Goal: Task Accomplishment & Management: Manage account settings

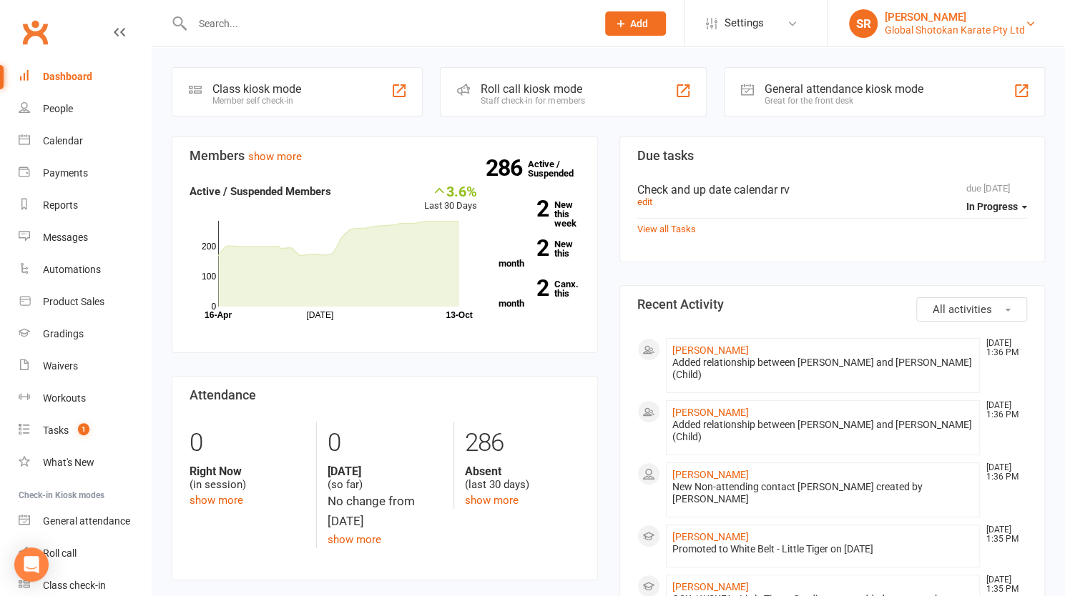
click at [959, 29] on div "Global Shotokan Karate Pty Ltd" at bounding box center [954, 30] width 140 height 13
click at [974, 14] on div "[PERSON_NAME]" at bounding box center [954, 17] width 140 height 13
click at [1026, 22] on icon at bounding box center [1030, 23] width 11 height 11
click at [1025, 25] on icon at bounding box center [1030, 23] width 11 height 11
click at [64, 108] on div "People" at bounding box center [58, 108] width 30 height 11
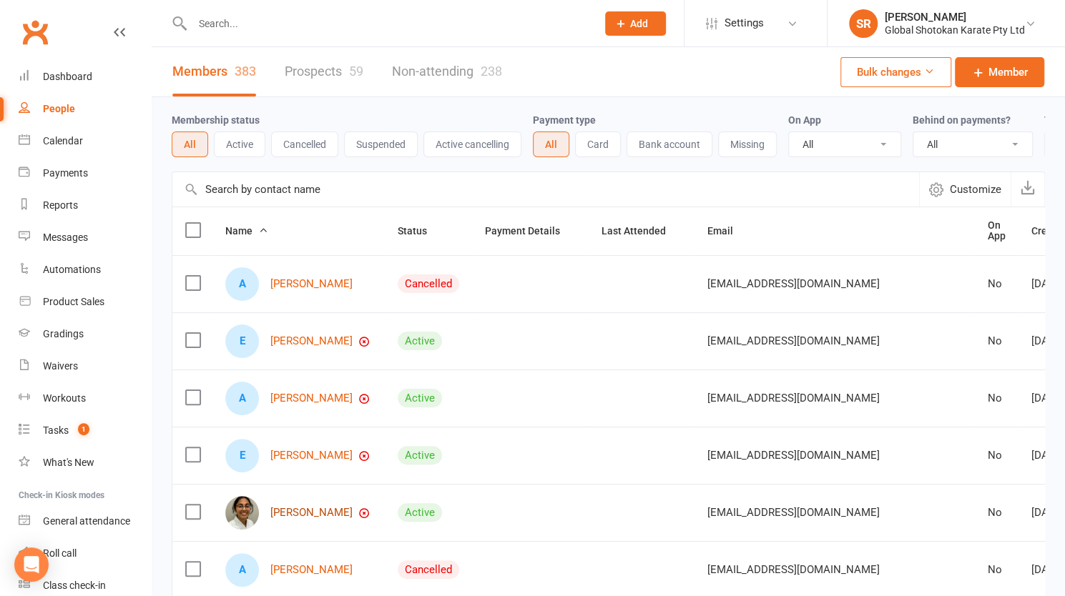
click at [310, 519] on link "[PERSON_NAME]" at bounding box center [311, 513] width 82 height 12
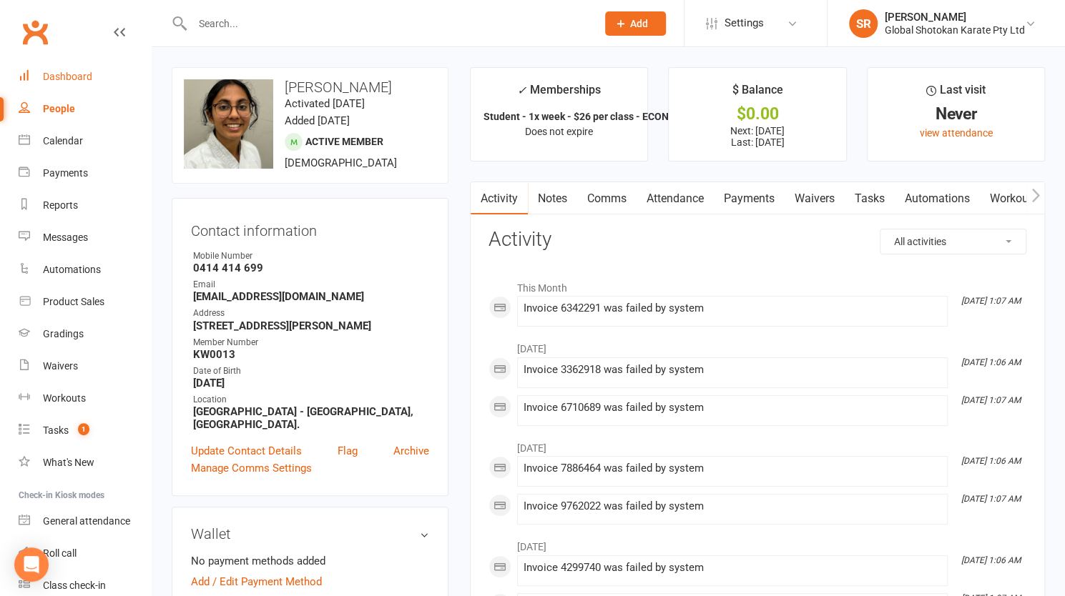
click at [83, 71] on div "Dashboard" at bounding box center [67, 76] width 49 height 11
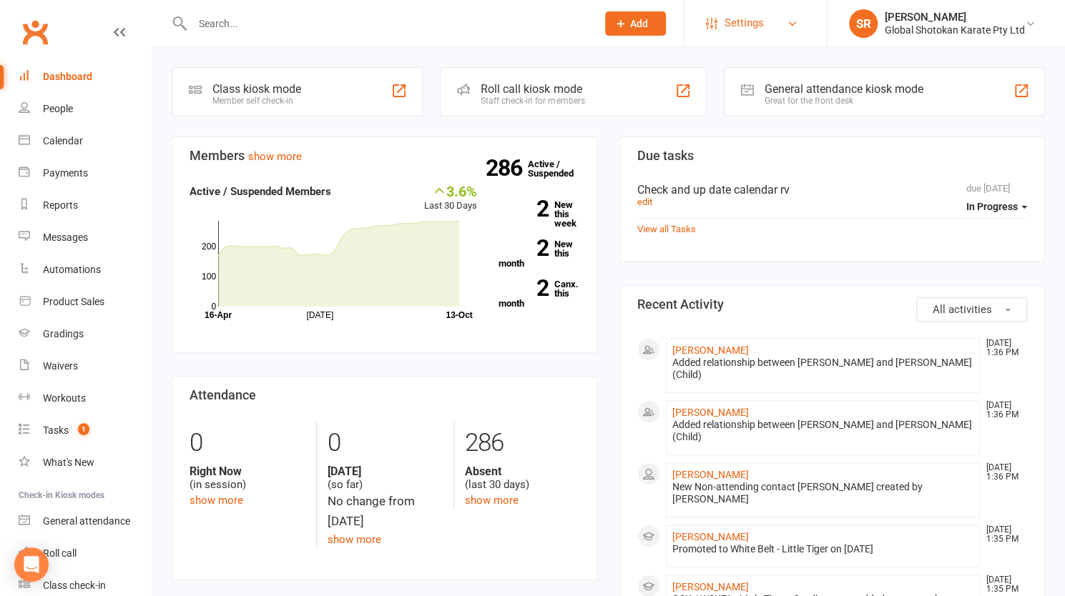
click at [748, 20] on span "Settings" at bounding box center [743, 23] width 39 height 32
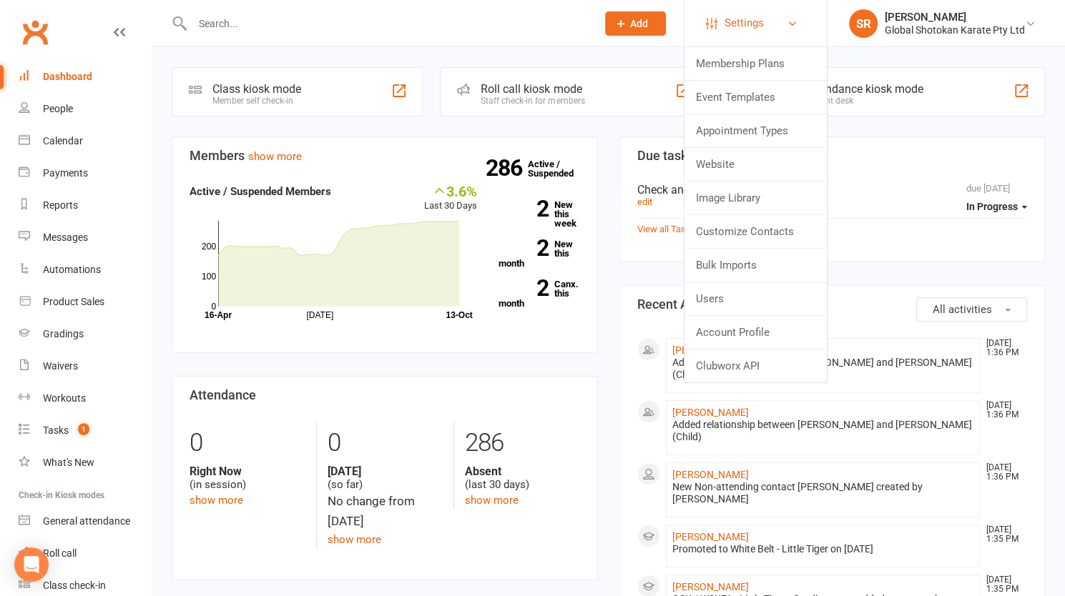
click at [750, 24] on span "Settings" at bounding box center [743, 23] width 39 height 32
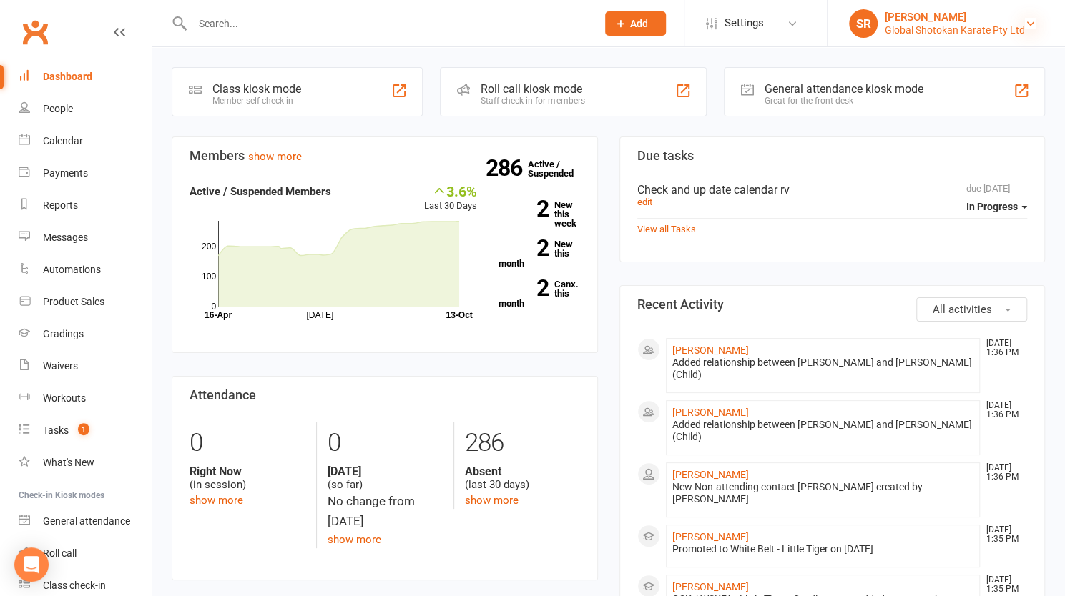
click at [1025, 22] on icon at bounding box center [1030, 23] width 11 height 11
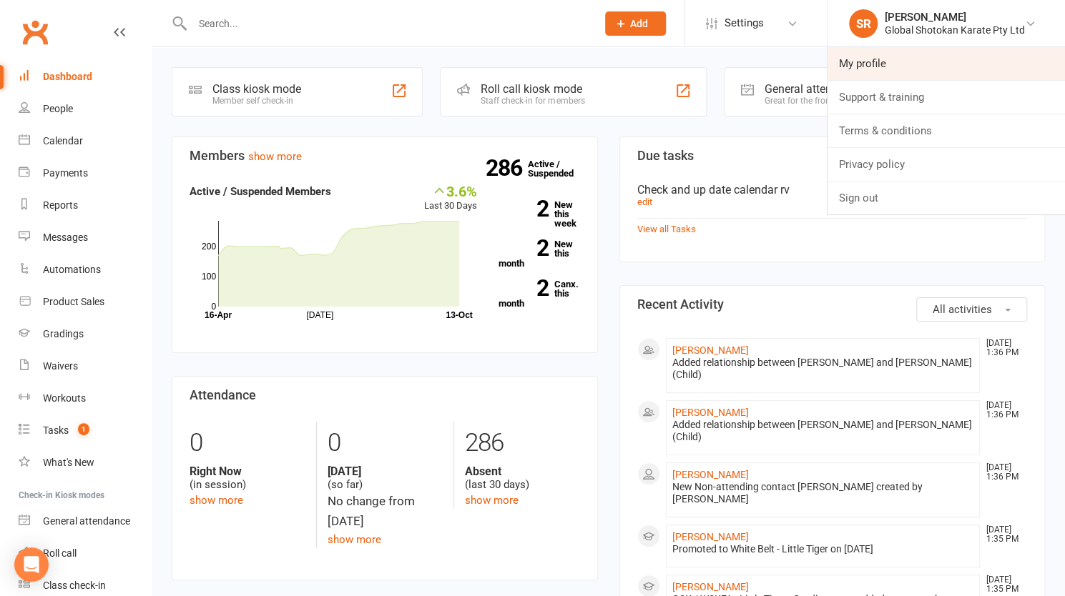
click at [877, 59] on link "My profile" at bounding box center [945, 63] width 237 height 33
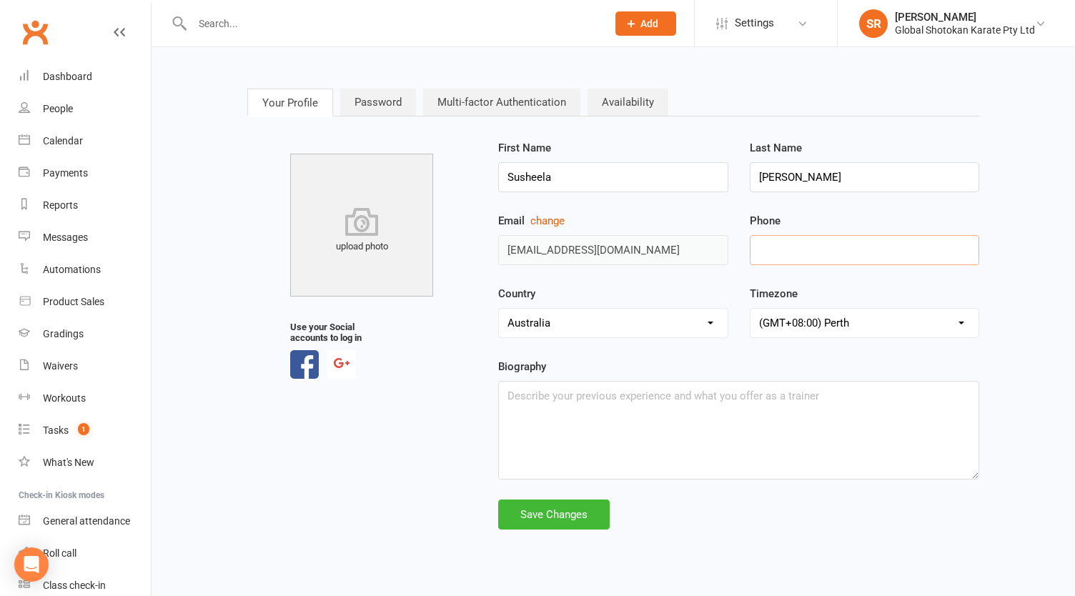
click at [834, 245] on input "tel" at bounding box center [865, 250] width 230 height 30
type input "0412291601"
click at [888, 295] on div "Timezone (GMT+11:00) Lord [PERSON_NAME] (GMT+11:00) [GEOGRAPHIC_DATA] (GMT+11:0…" at bounding box center [865, 311] width 230 height 53
click at [384, 97] on link "Password" at bounding box center [378, 102] width 76 height 27
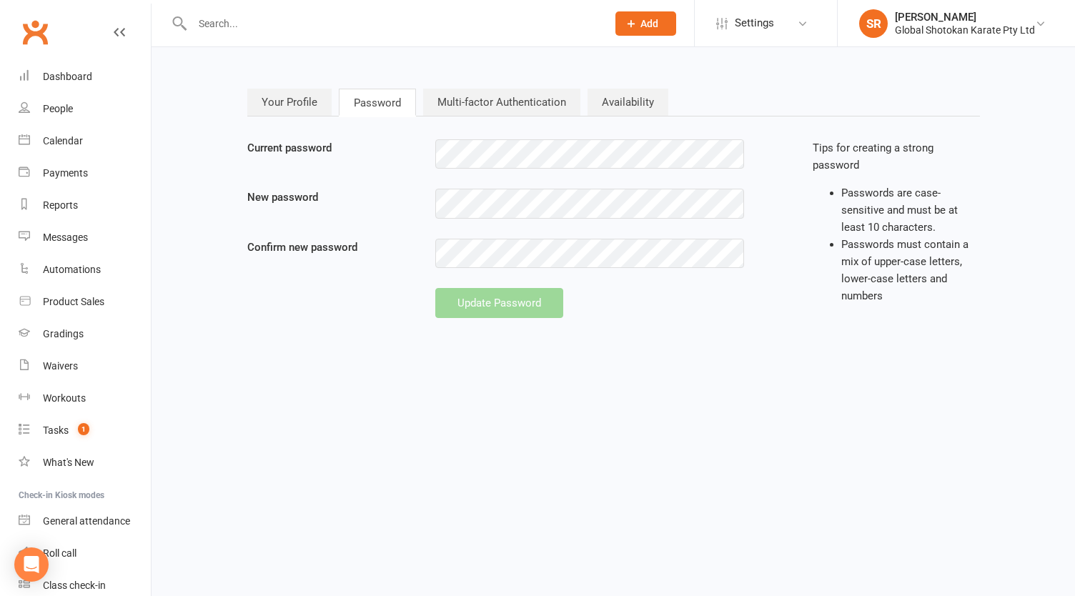
type input "[EMAIL_ADDRESS][DOMAIN_NAME]"
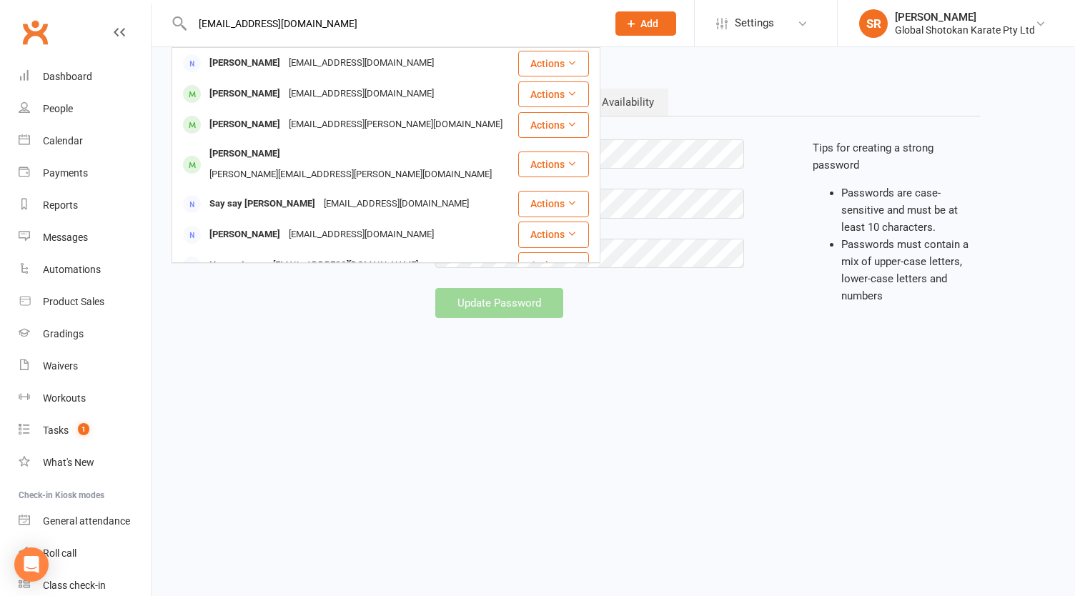
click at [331, 358] on html "[EMAIL_ADDRESS][DOMAIN_NAME] [PERSON_NAME] [EMAIL_ADDRESS][DOMAIN_NAME] Actions…" at bounding box center [537, 180] width 1075 height 361
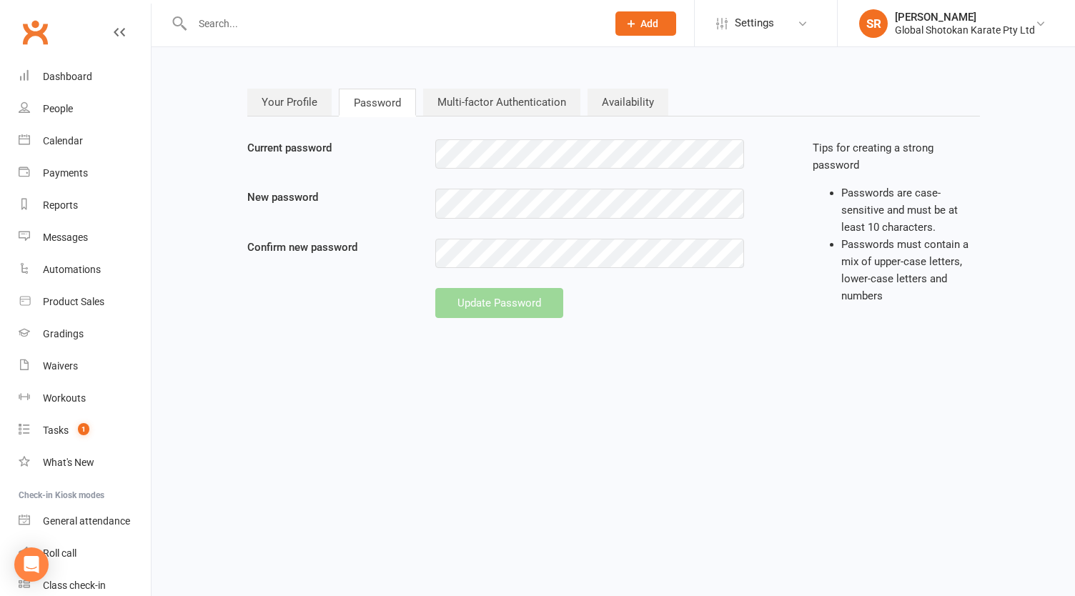
click at [528, 107] on link "Multi-factor Authentication" at bounding box center [501, 102] width 157 height 27
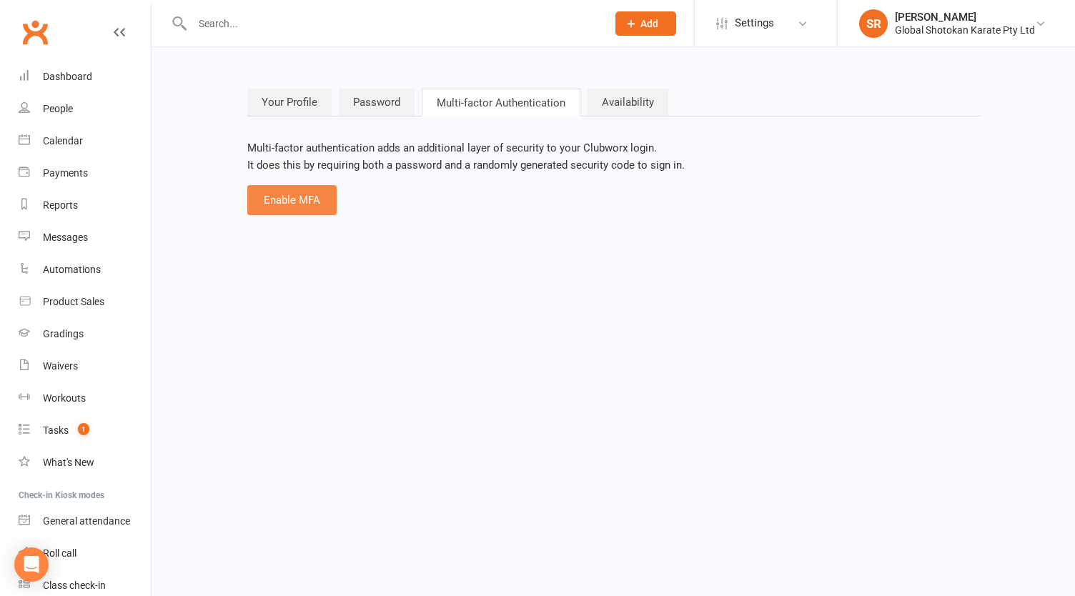
click at [287, 189] on button "Enable MFA" at bounding box center [291, 200] width 89 height 30
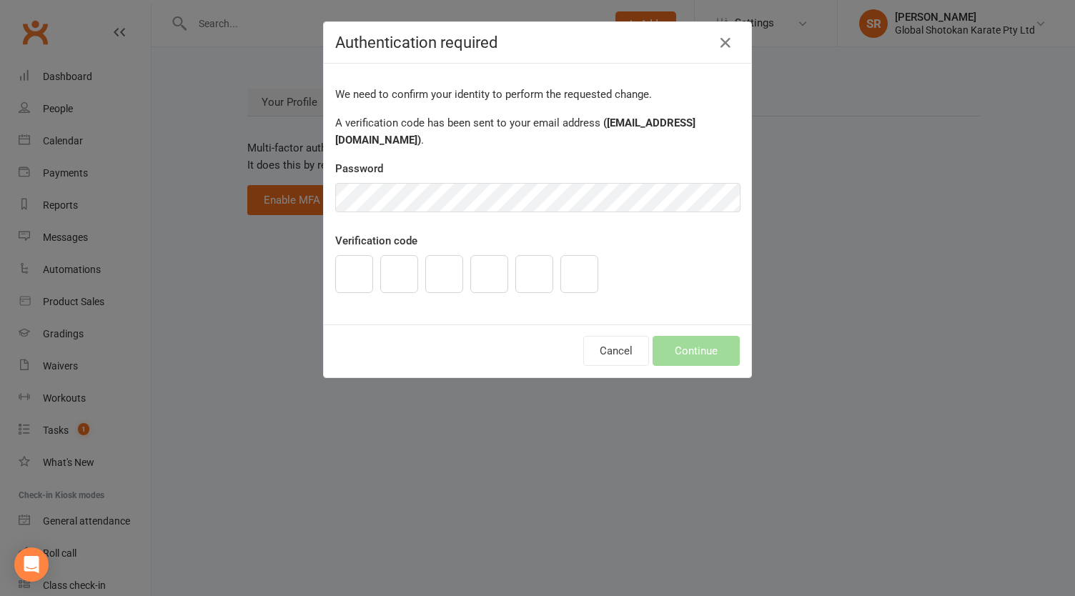
click at [343, 285] on input "text" at bounding box center [354, 274] width 38 height 38
type input "8"
type input "2"
type input "6"
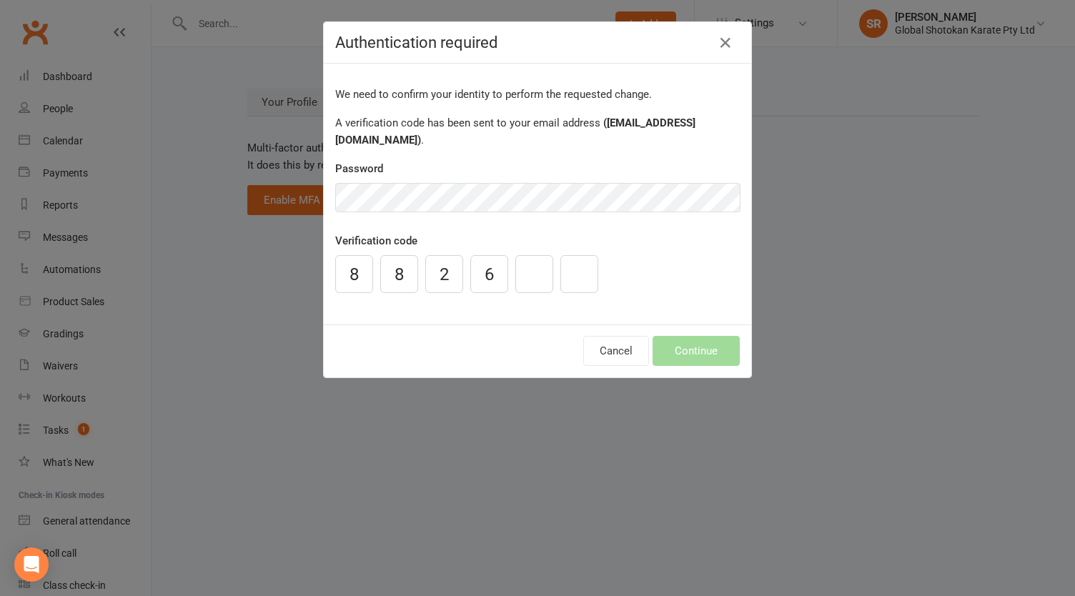
type input "0"
type input "8"
click at [671, 346] on button "Continue" at bounding box center [696, 351] width 87 height 30
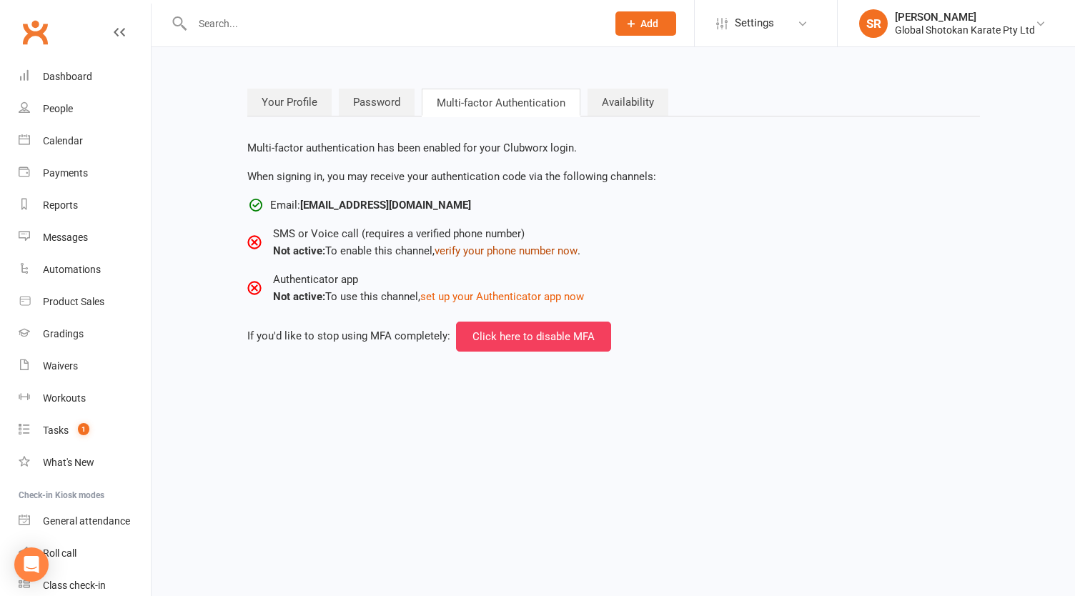
click at [492, 252] on button "verify your phone number now" at bounding box center [506, 250] width 143 height 17
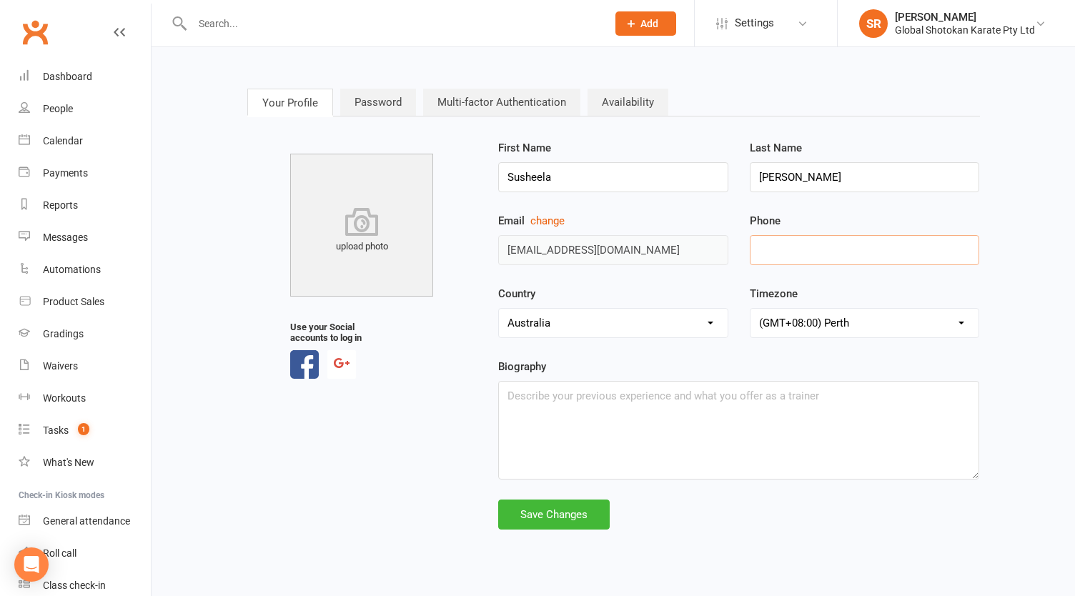
click at [801, 247] on input "tel" at bounding box center [865, 250] width 230 height 30
type input "0412291601"
click at [523, 515] on div "Save Changes" at bounding box center [554, 515] width 112 height 30
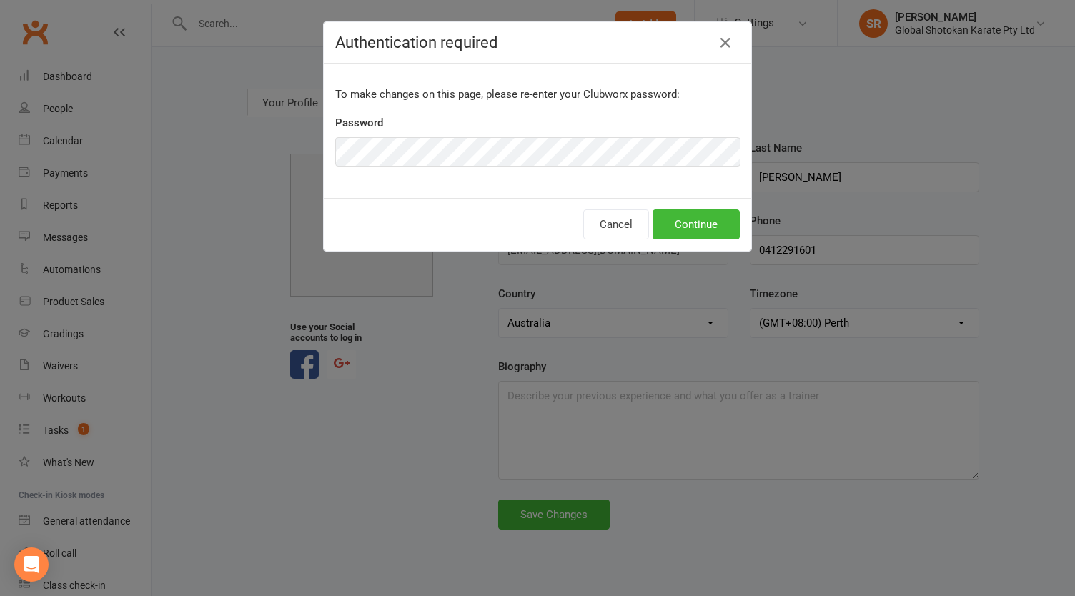
click at [653, 209] on button "Continue" at bounding box center [696, 224] width 87 height 30
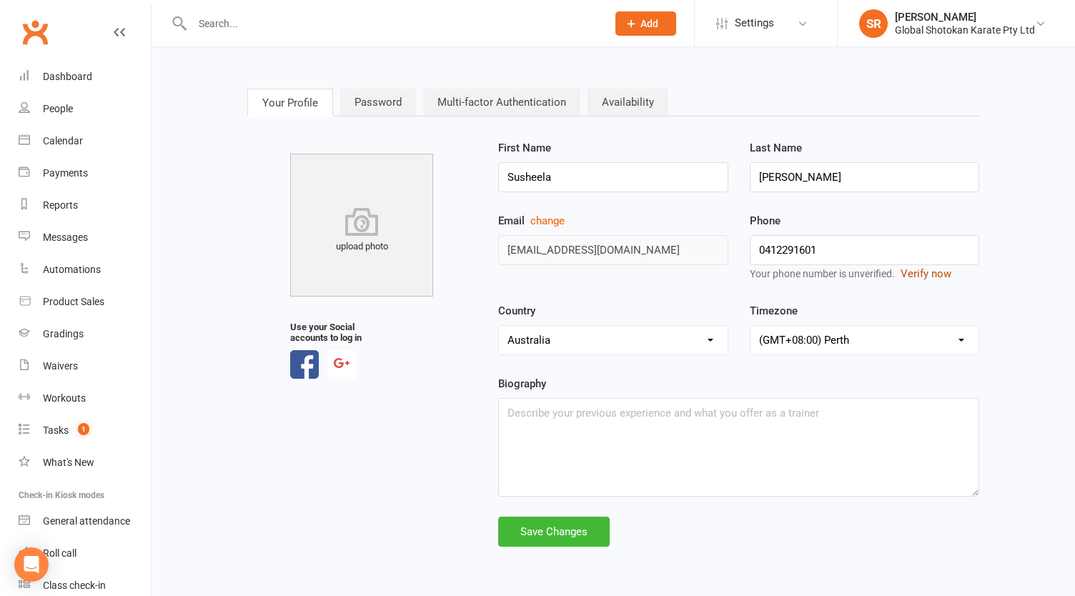
click at [921, 272] on button "Verify now" at bounding box center [926, 273] width 51 height 17
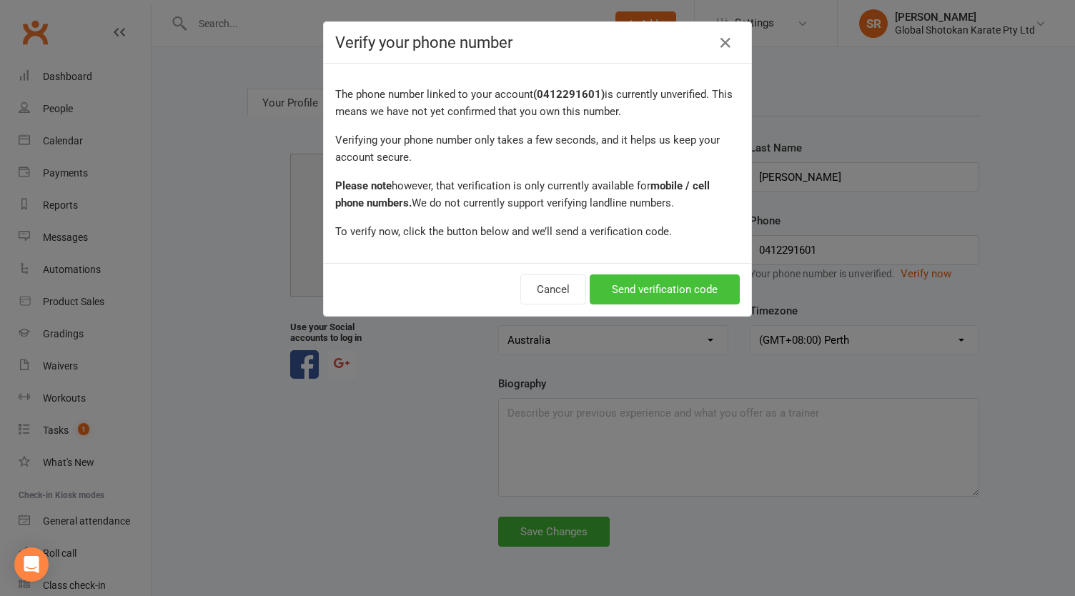
click at [655, 280] on button "Send verification code" at bounding box center [665, 290] width 150 height 30
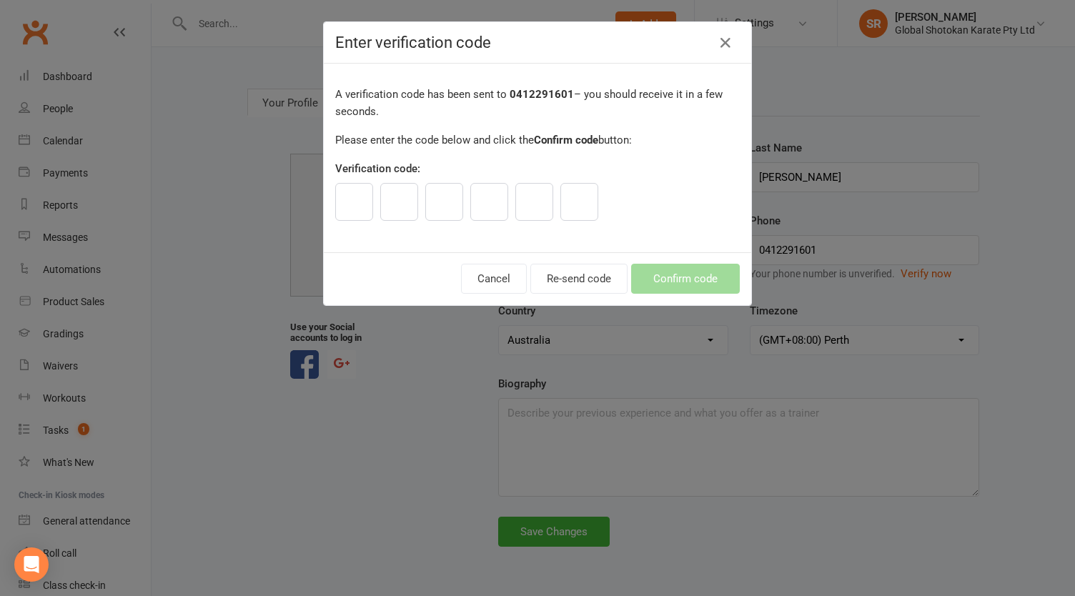
click at [346, 202] on input "text" at bounding box center [354, 202] width 38 height 38
type input "5"
type input "4"
type input "5"
type input "0"
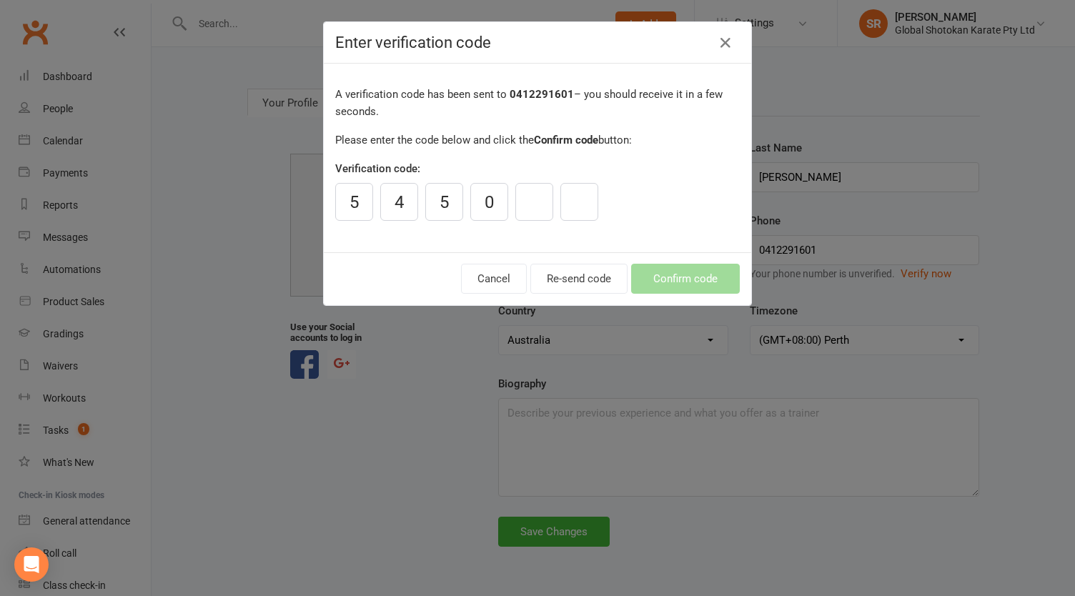
type input "6"
type input "7"
click at [665, 270] on button "Confirm code" at bounding box center [685, 279] width 109 height 30
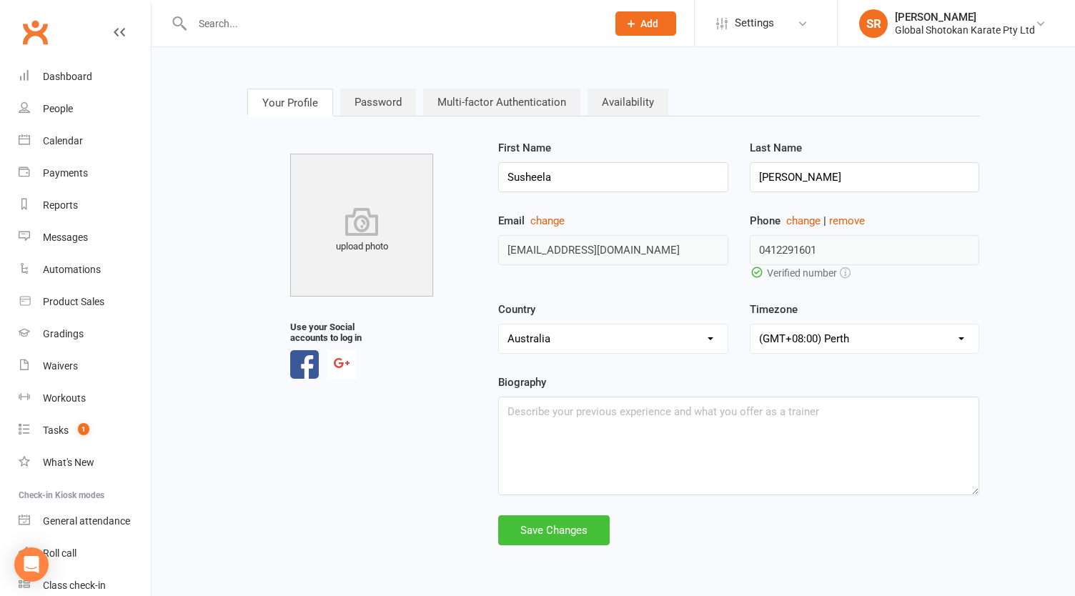
click at [573, 527] on div "Save Changes" at bounding box center [554, 530] width 112 height 30
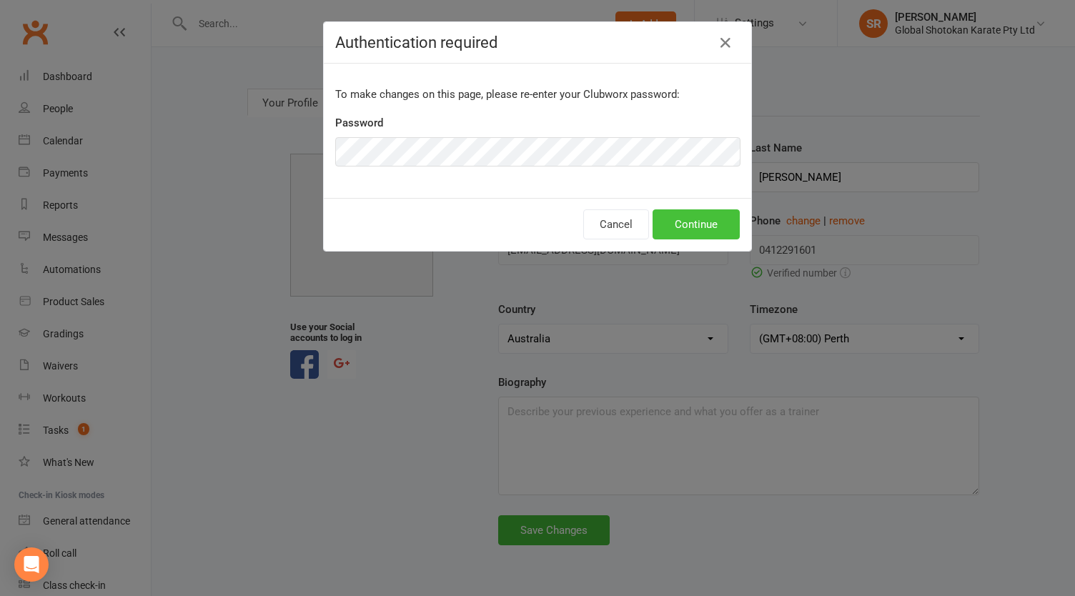
click at [717, 216] on button "Continue" at bounding box center [696, 224] width 87 height 30
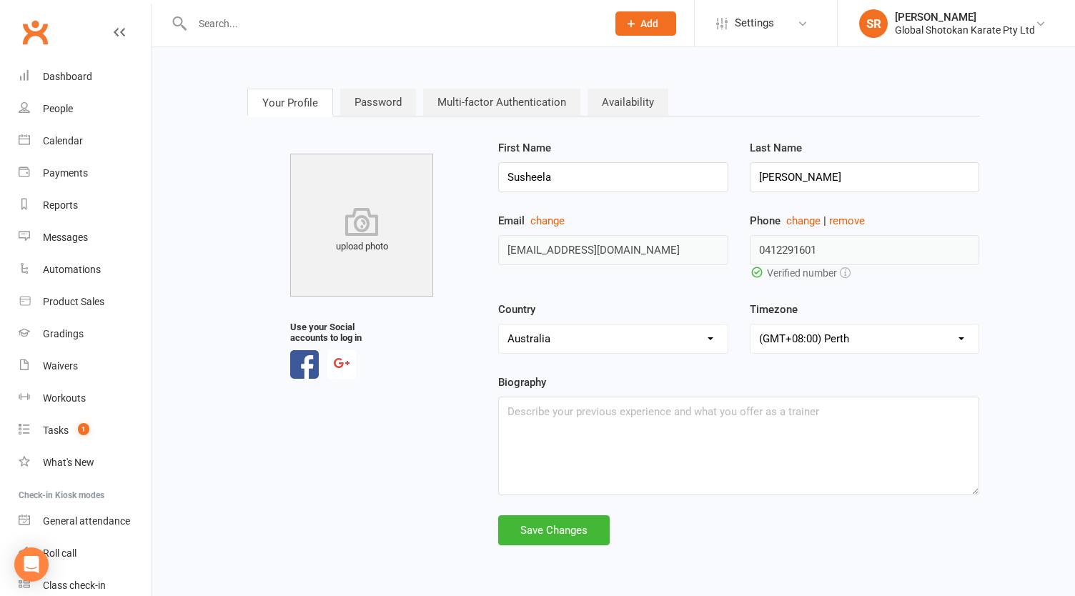
click at [469, 101] on link "Multi-factor Authentication" at bounding box center [501, 102] width 157 height 27
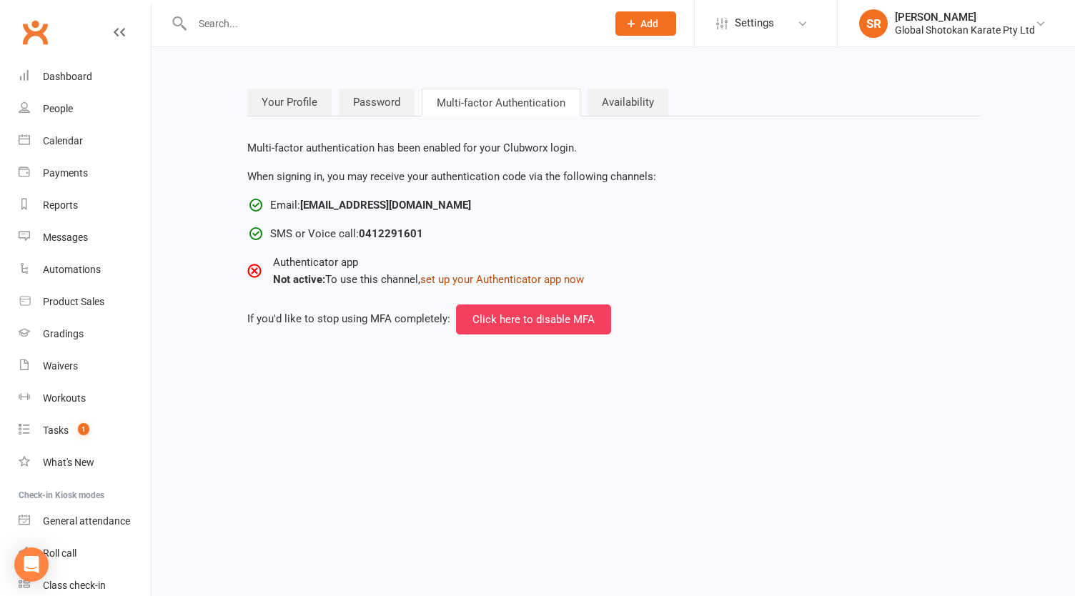
click at [490, 281] on button "set up your Authenticator app now" at bounding box center [502, 279] width 164 height 17
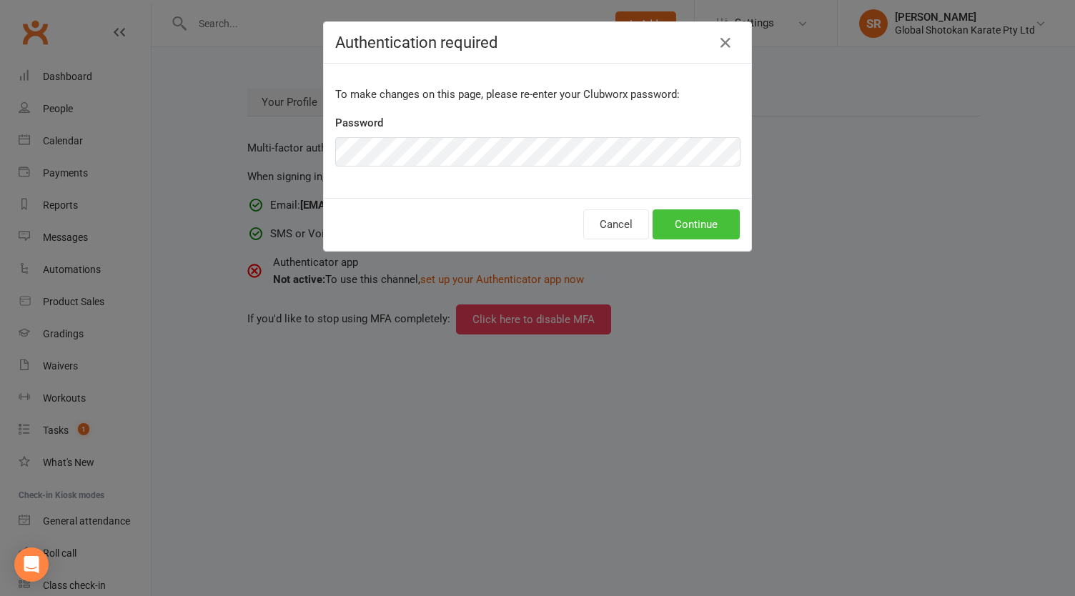
click at [695, 228] on button "Continue" at bounding box center [696, 224] width 87 height 30
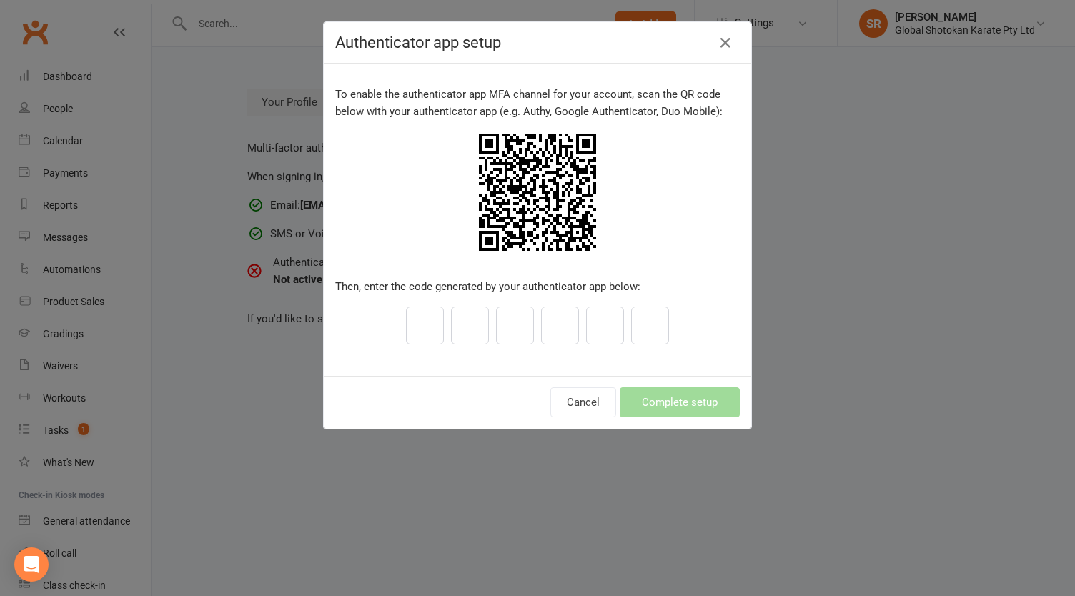
click at [415, 342] on input "text" at bounding box center [425, 326] width 38 height 38
type input "9"
type input "1"
type input "0"
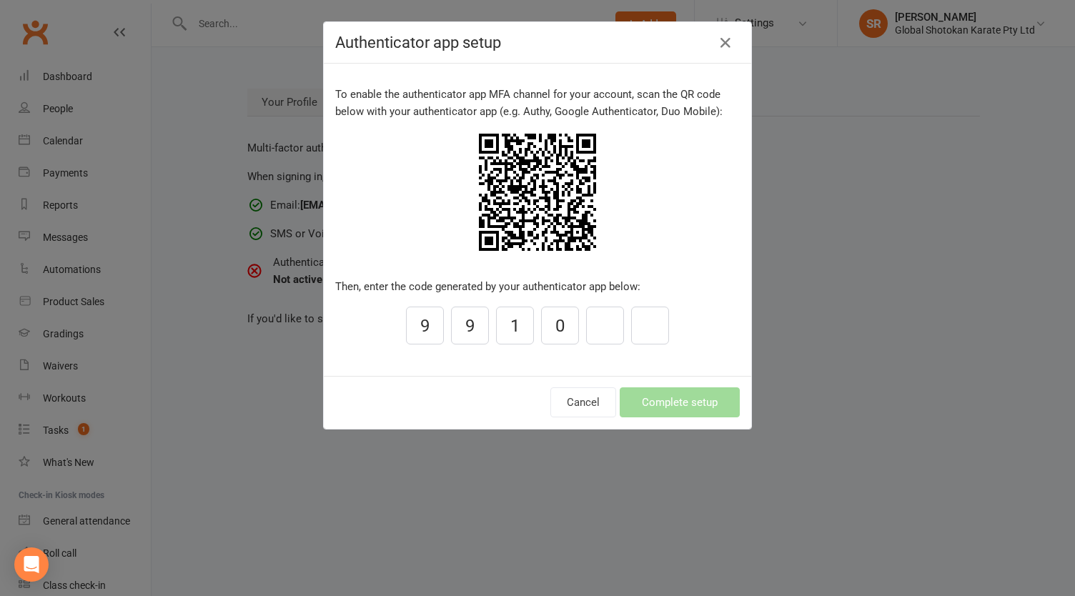
type input "9"
type input "8"
click at [620, 387] on button "Complete setup" at bounding box center [680, 402] width 120 height 30
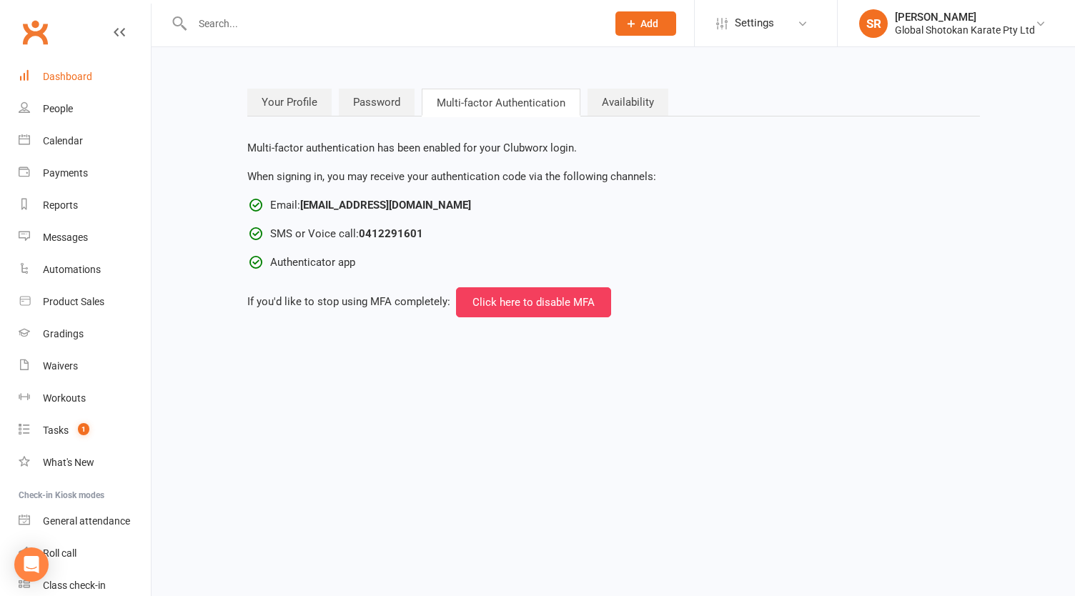
click at [105, 68] on link "Dashboard" at bounding box center [85, 77] width 132 height 32
